Goal: Entertainment & Leisure: Consume media (video, audio)

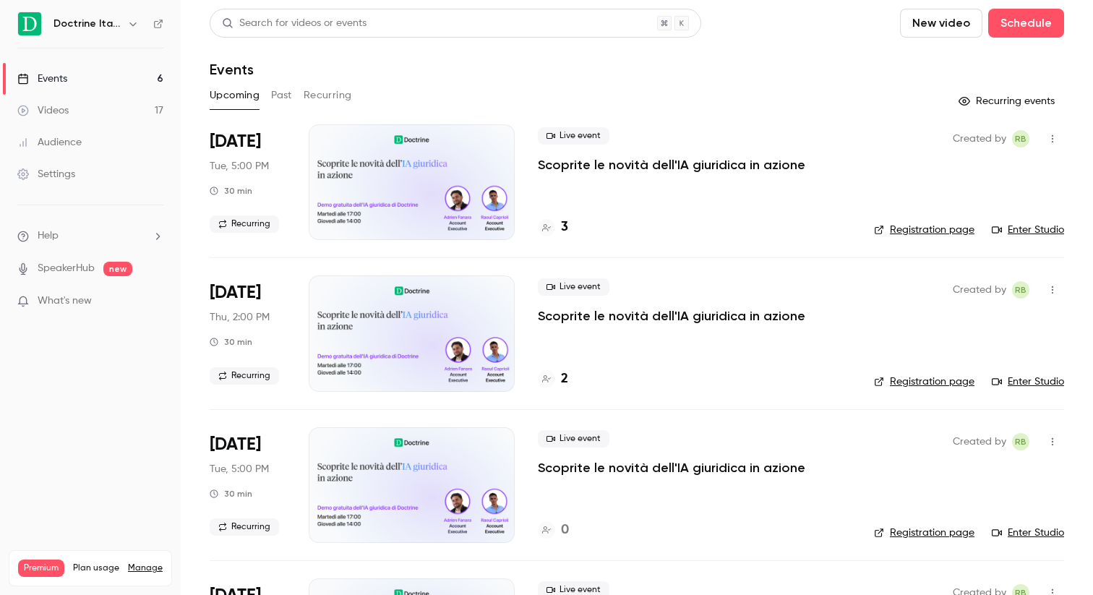
click at [118, 106] on link "Videos 17" at bounding box center [90, 111] width 181 height 32
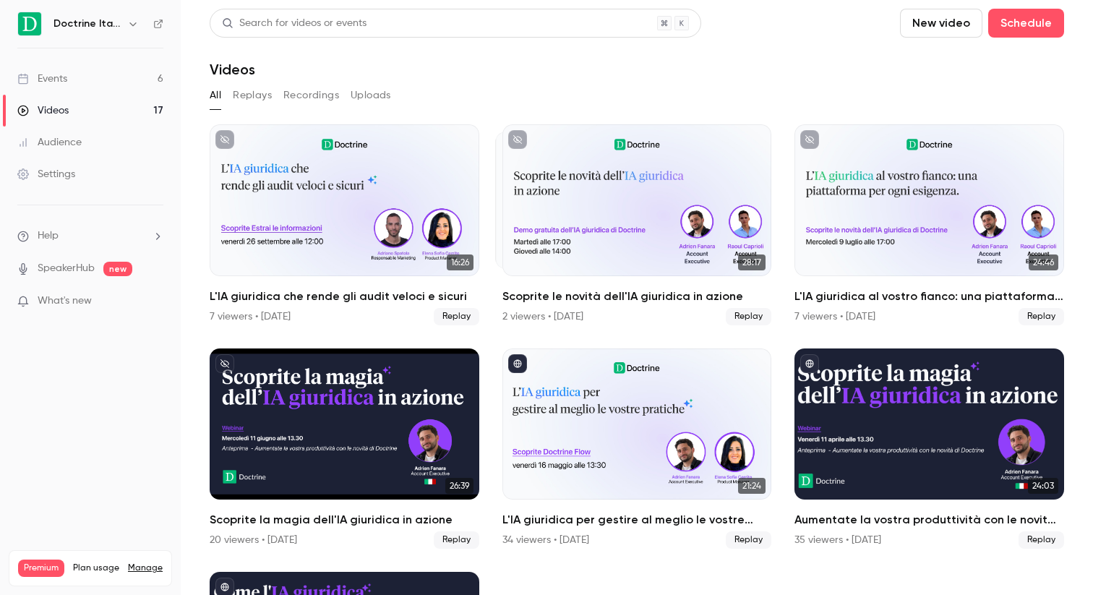
click at [115, 22] on h6 "Doctrine Italia" at bounding box center [87, 24] width 68 height 14
click at [133, 25] on icon "button" at bounding box center [133, 24] width 12 height 12
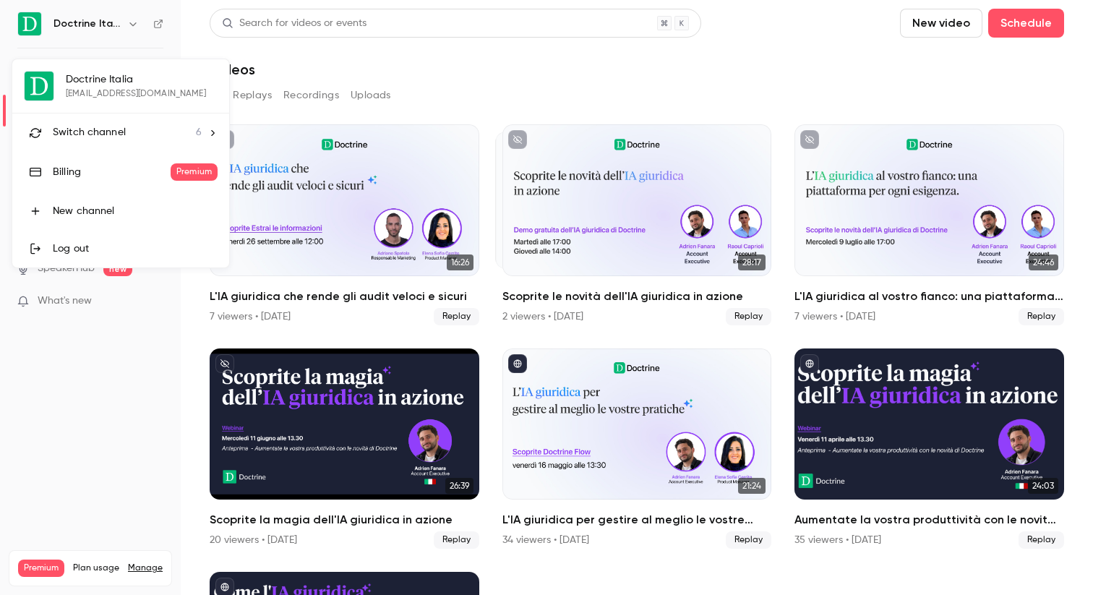
click at [157, 137] on div "Switch channel 6" at bounding box center [127, 132] width 149 height 15
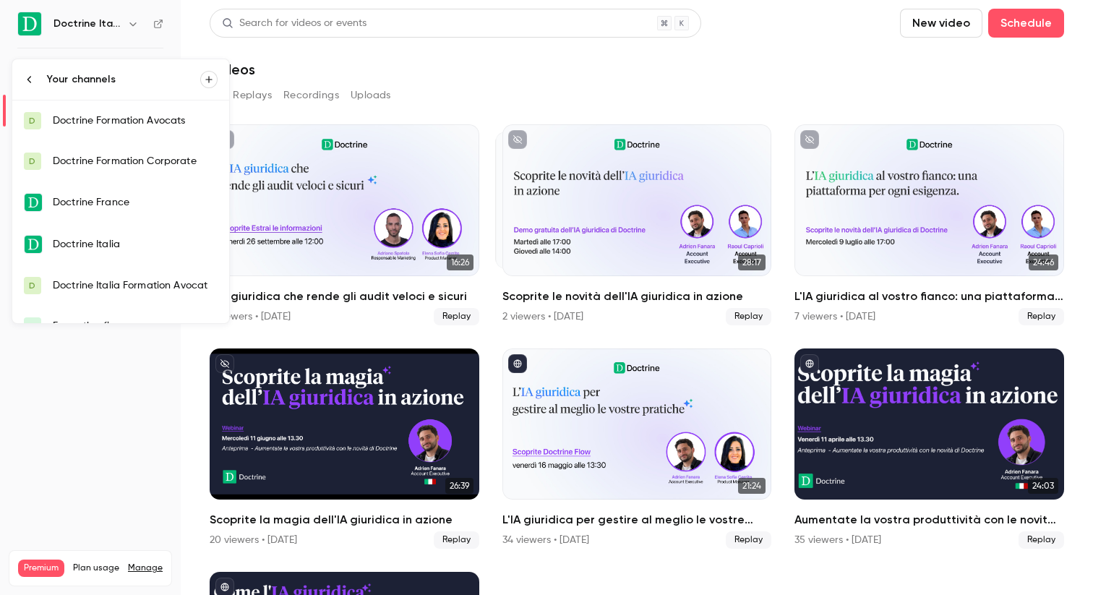
click at [147, 208] on div "Doctrine France" at bounding box center [135, 202] width 165 height 14
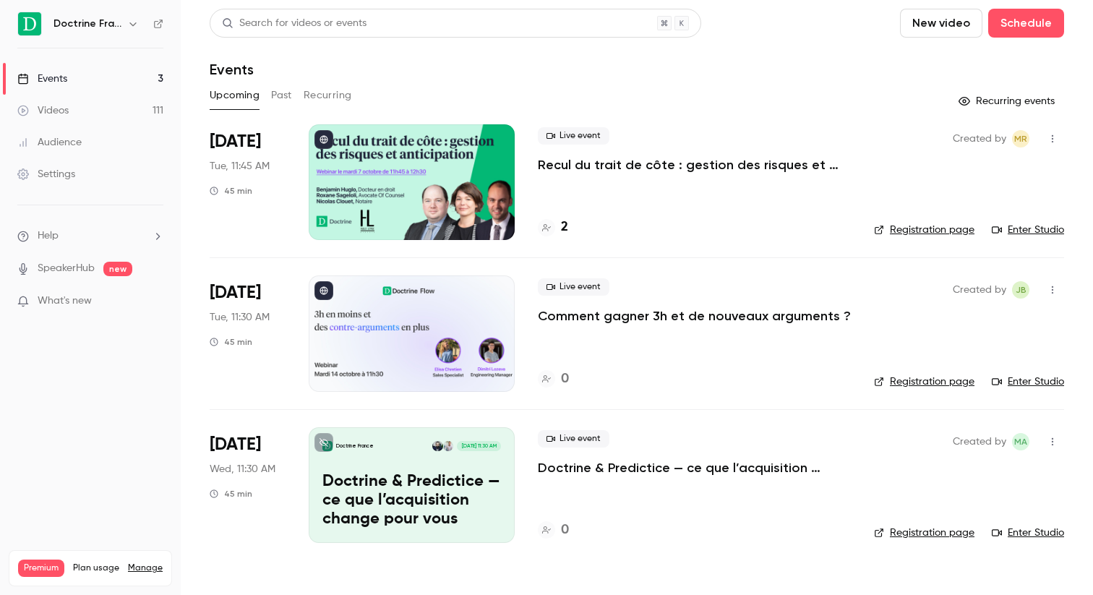
click at [93, 112] on link "Videos 111" at bounding box center [90, 111] width 181 height 32
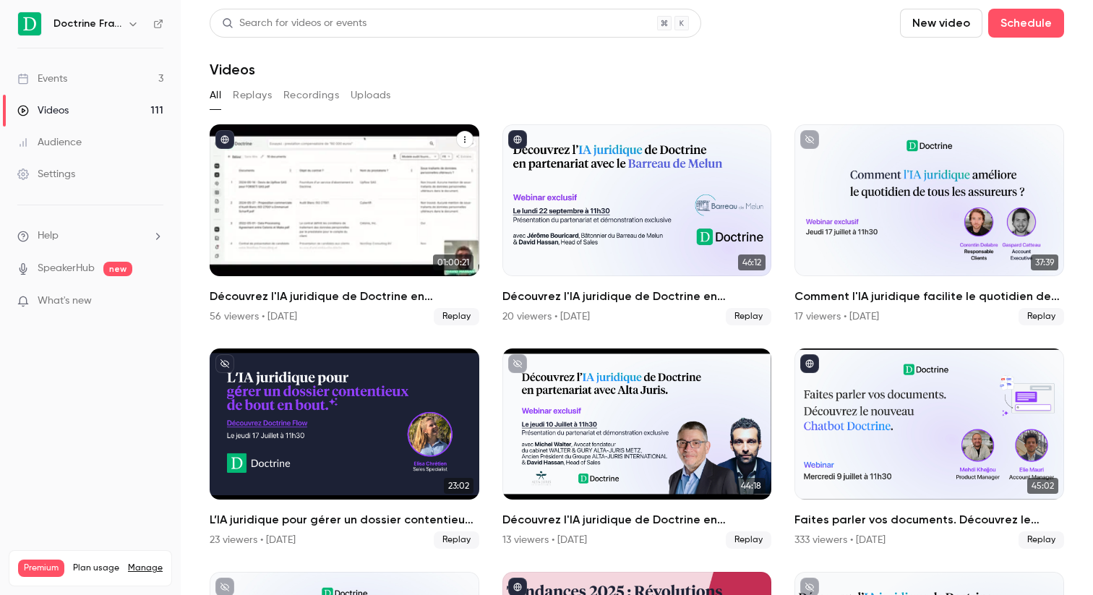
click at [354, 215] on div "Découvrez l'IA juridique de Doctrine en partenariat avec le Barreau de Bordeaux" at bounding box center [345, 200] width 270 height 152
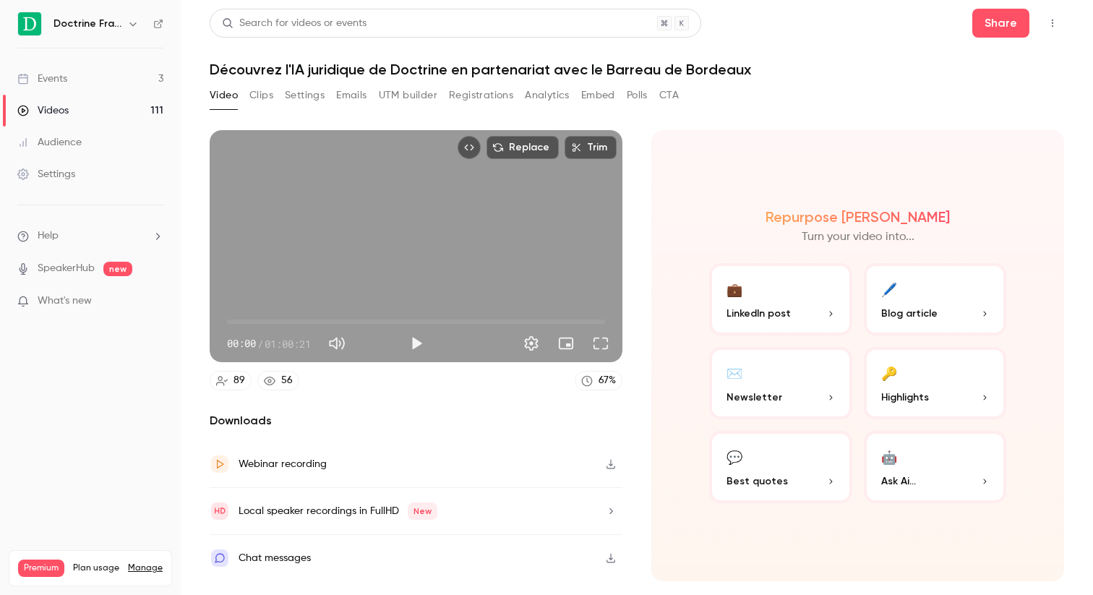
click at [290, 82] on div "Search for videos or events Share Découvrez l'IA juridique de Doctrine en parte…" at bounding box center [637, 298] width 855 height 578
click at [298, 76] on h1 "Découvrez l'IA juridique de Doctrine en partenariat avec le Barreau de Bordeaux" at bounding box center [637, 69] width 855 height 17
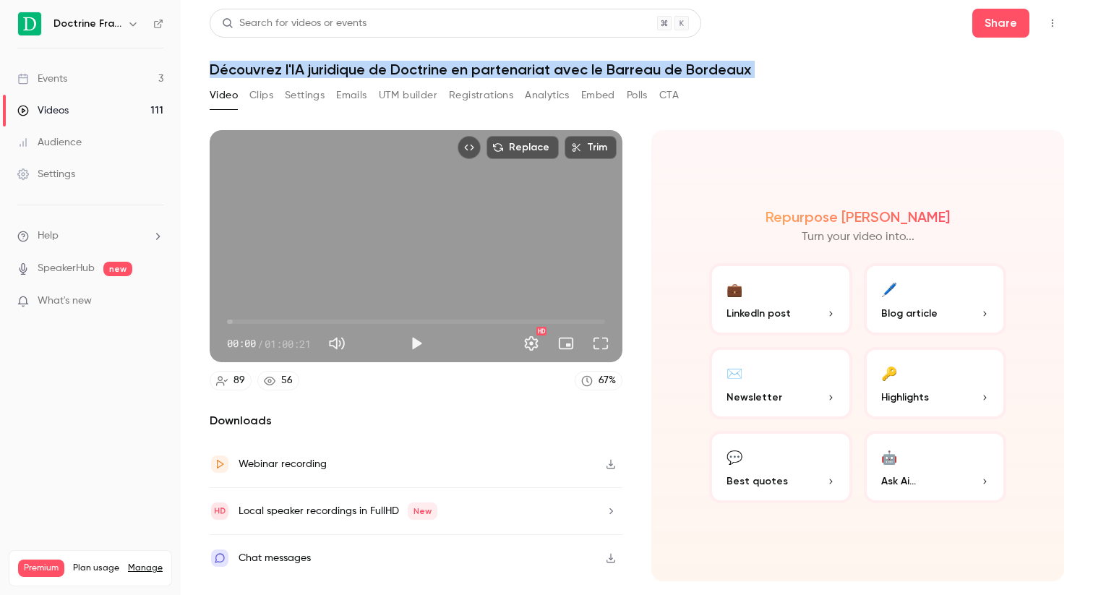
click at [298, 76] on h1 "Découvrez l'IA juridique de Doctrine en partenariat avec le Barreau de Bordeaux" at bounding box center [637, 69] width 855 height 17
copy div "Découvrez l'IA juridique de Doctrine en partenariat avec le Barreau de Bordeaux…"
